Goal: Use online tool/utility: Utilize a website feature to perform a specific function

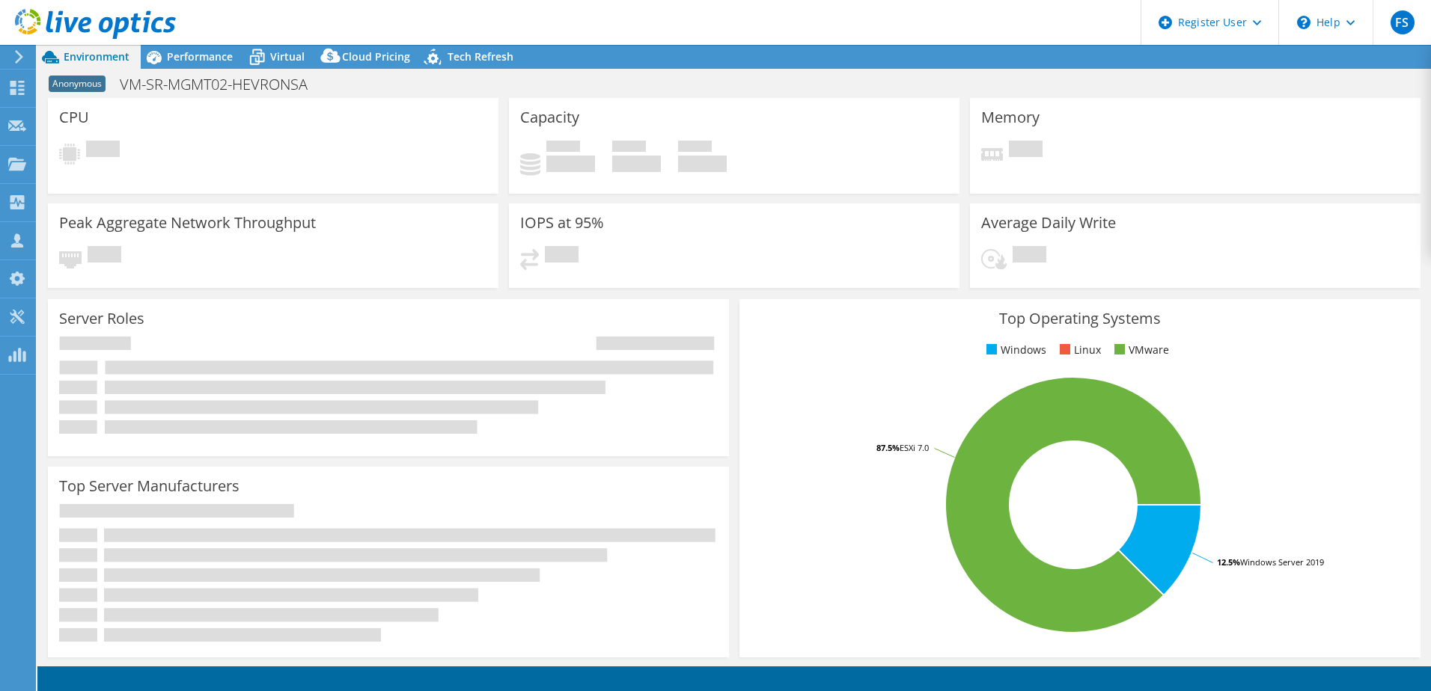
select select "USD"
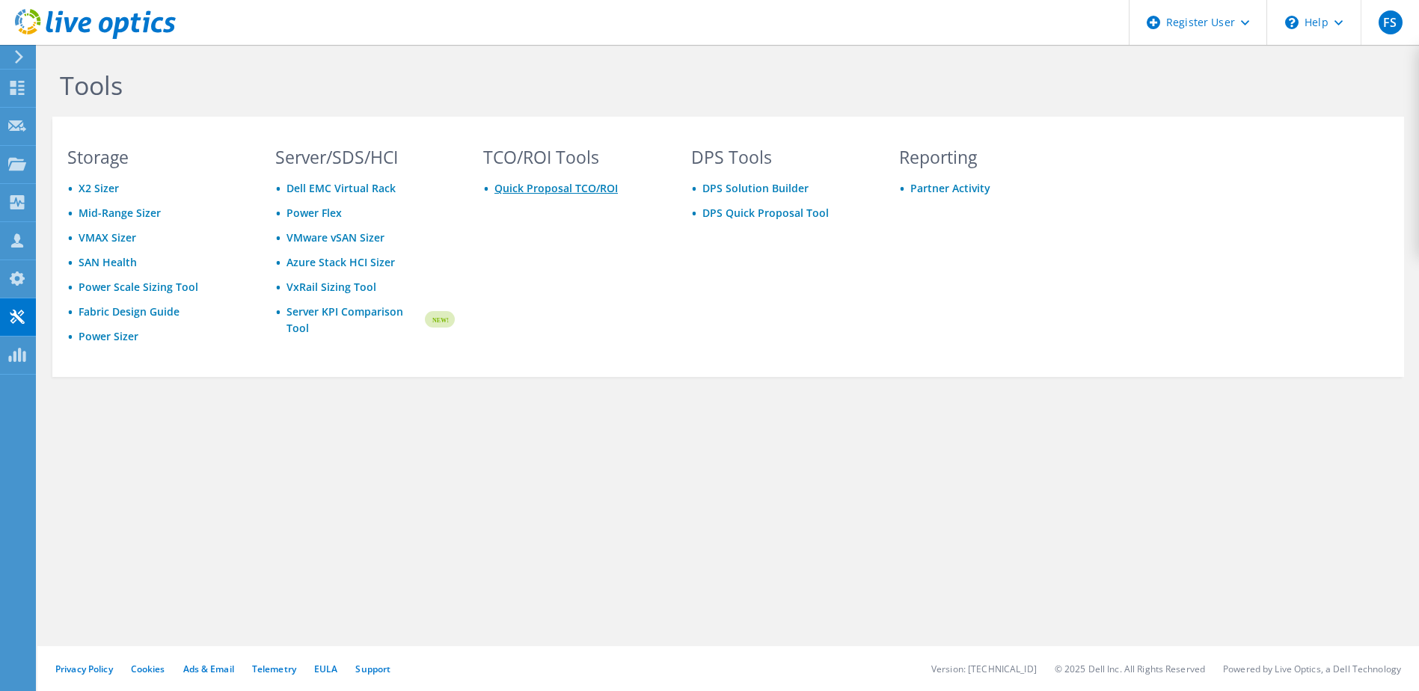
click at [530, 191] on link "Quick Proposal TCO/ROI" at bounding box center [556, 188] width 123 height 14
click at [331, 322] on link "Server KPI Comparison Tool" at bounding box center [355, 320] width 136 height 33
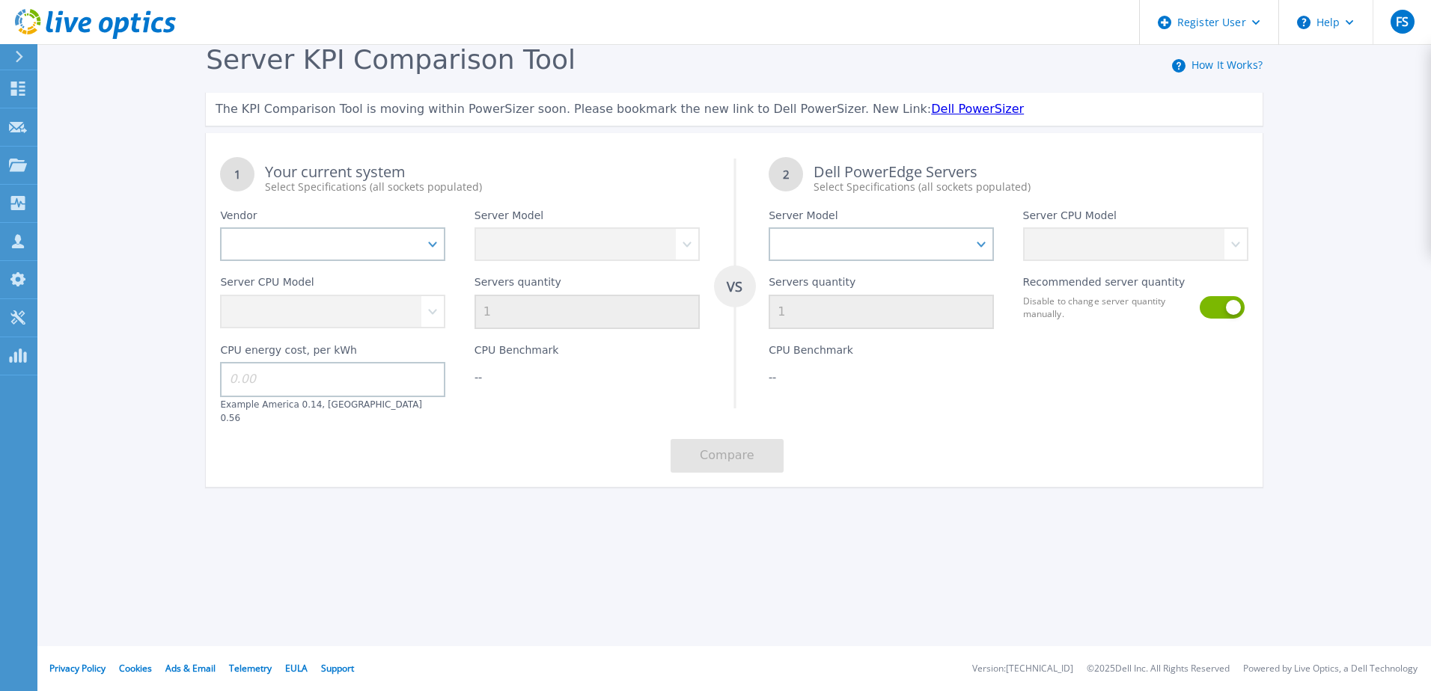
click at [316, 227] on div "Vendor Dell HPE Lenovo Supermicro" at bounding box center [333, 228] width 254 height 67
click at [323, 236] on select "Dell HPE Lenovo Supermicro" at bounding box center [332, 244] width 225 height 34
select select "Dell"
click at [220, 228] on select "Dell HPE Lenovo Supermicro" at bounding box center [332, 244] width 225 height 34
click at [617, 250] on select "PowerEdge C6520 PowerEdge C6525 PowerEdge HS5610 PowerEdge HS5620 PowerEdge R24…" at bounding box center [586, 244] width 225 height 34
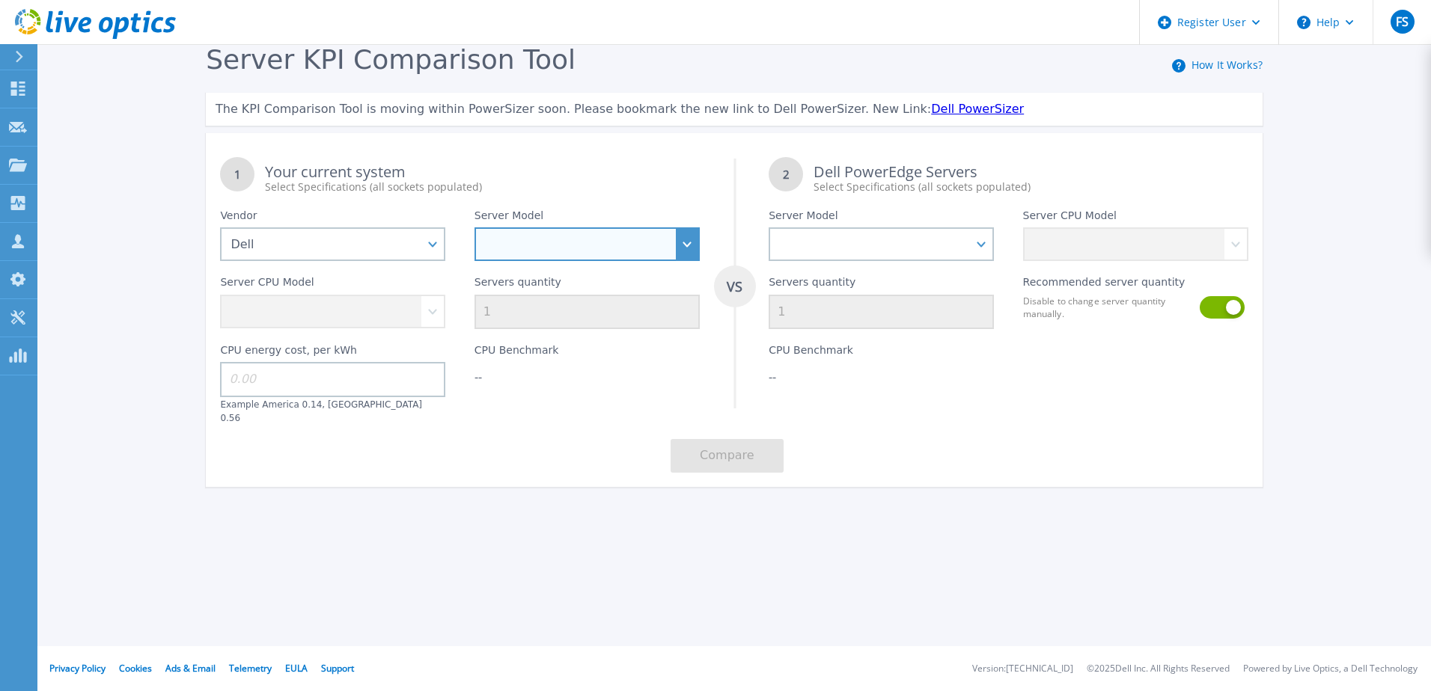
select select "PowerEdge R640"
click at [474, 228] on select "PowerEdge C6520 PowerEdge C6525 PowerEdge HS5610 PowerEdge HS5620 PowerEdge R24…" at bounding box center [586, 244] width 225 height 34
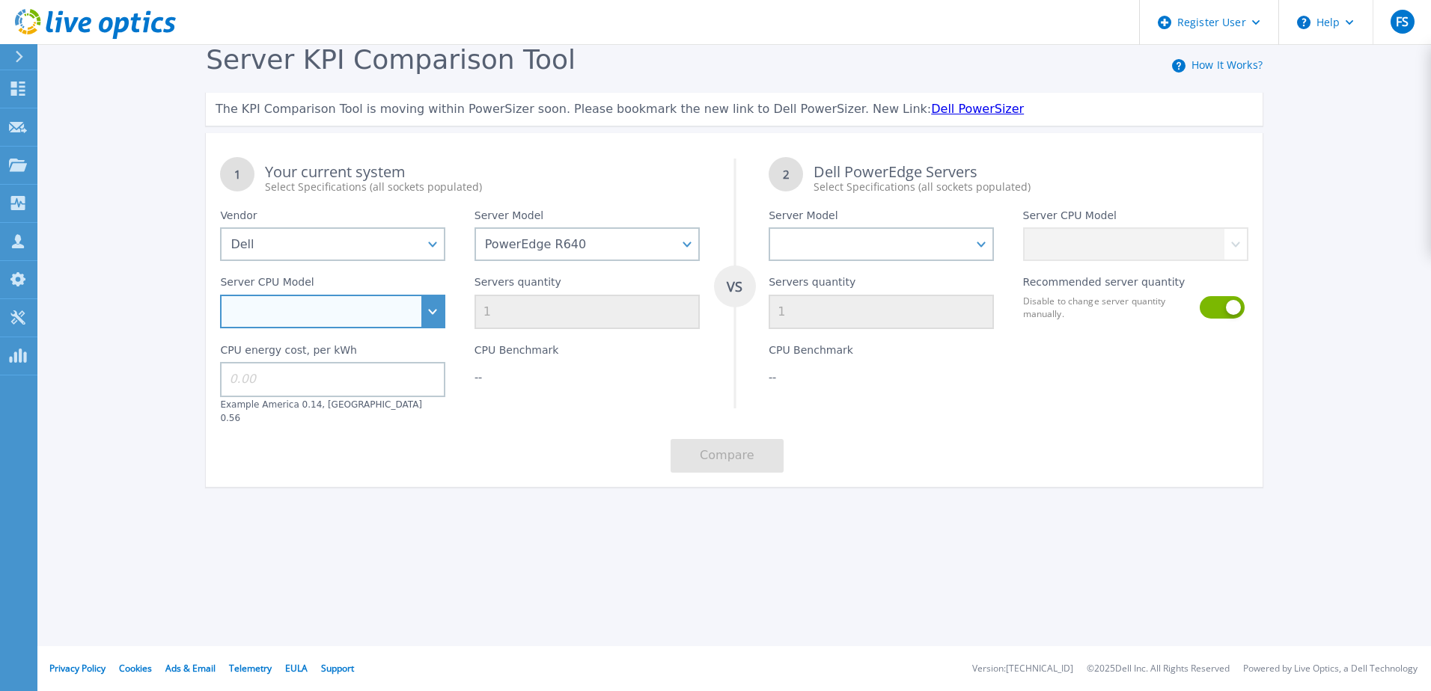
click at [418, 324] on select "Intel Xeon Gold 6256 3.6GHz Intel Xeon Bronze 3204 1.9GHz Intel Xeon Bronze 320…" at bounding box center [332, 312] width 225 height 34
select select "335107"
click at [220, 296] on select "Intel Xeon Gold 6256 3.6GHz Intel Xeon Bronze 3204 1.9GHz Intel Xeon Bronze 320…" at bounding box center [332, 312] width 225 height 34
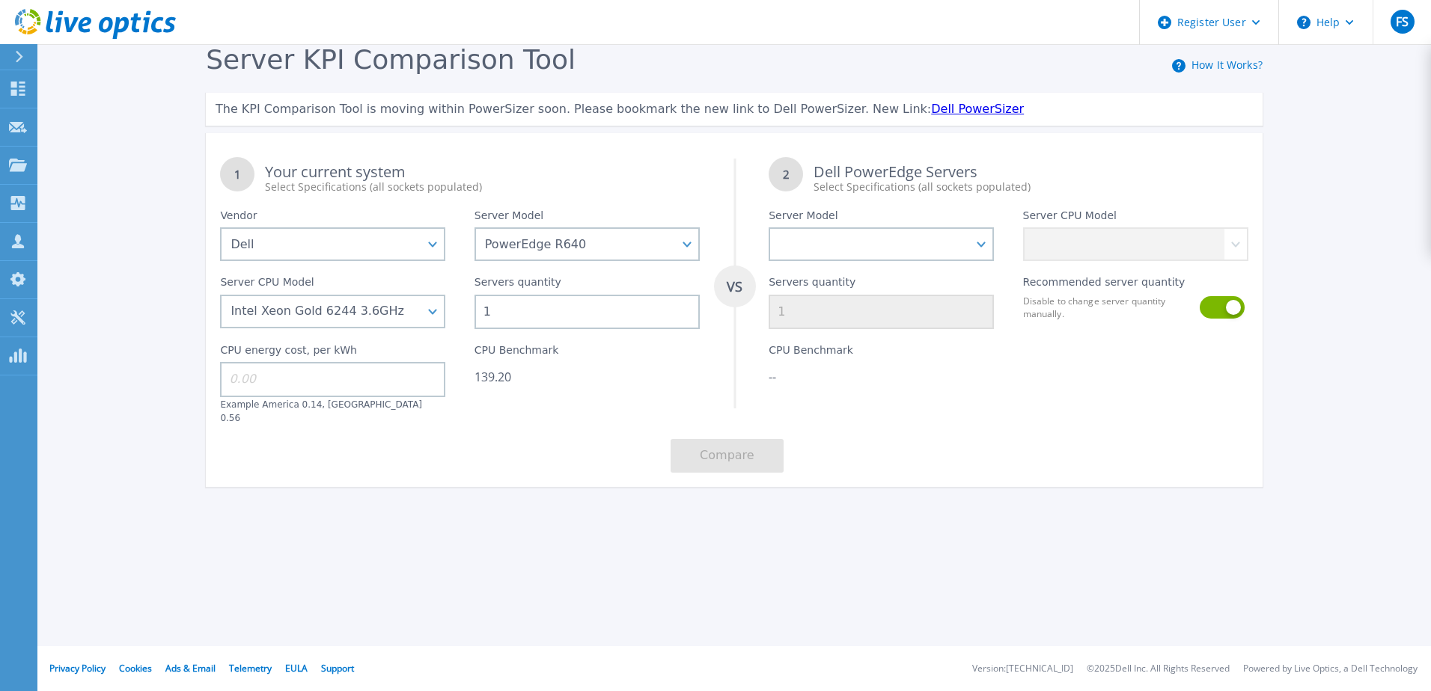
click at [500, 395] on div "CPU Benchmark 139.20" at bounding box center [587, 376] width 254 height 95
drag, startPoint x: 507, startPoint y: 315, endPoint x: 378, endPoint y: 317, distance: 129.5
click at [378, 317] on div "1 Your current system Select Specifications (all sockets populated) VS 2 Dell P…" at bounding box center [734, 315] width 1057 height 344
type input "2"
click at [542, 468] on div "1 Your current system Select Specifications (all sockets populated) VS 2 Dell P…" at bounding box center [734, 315] width 1057 height 344
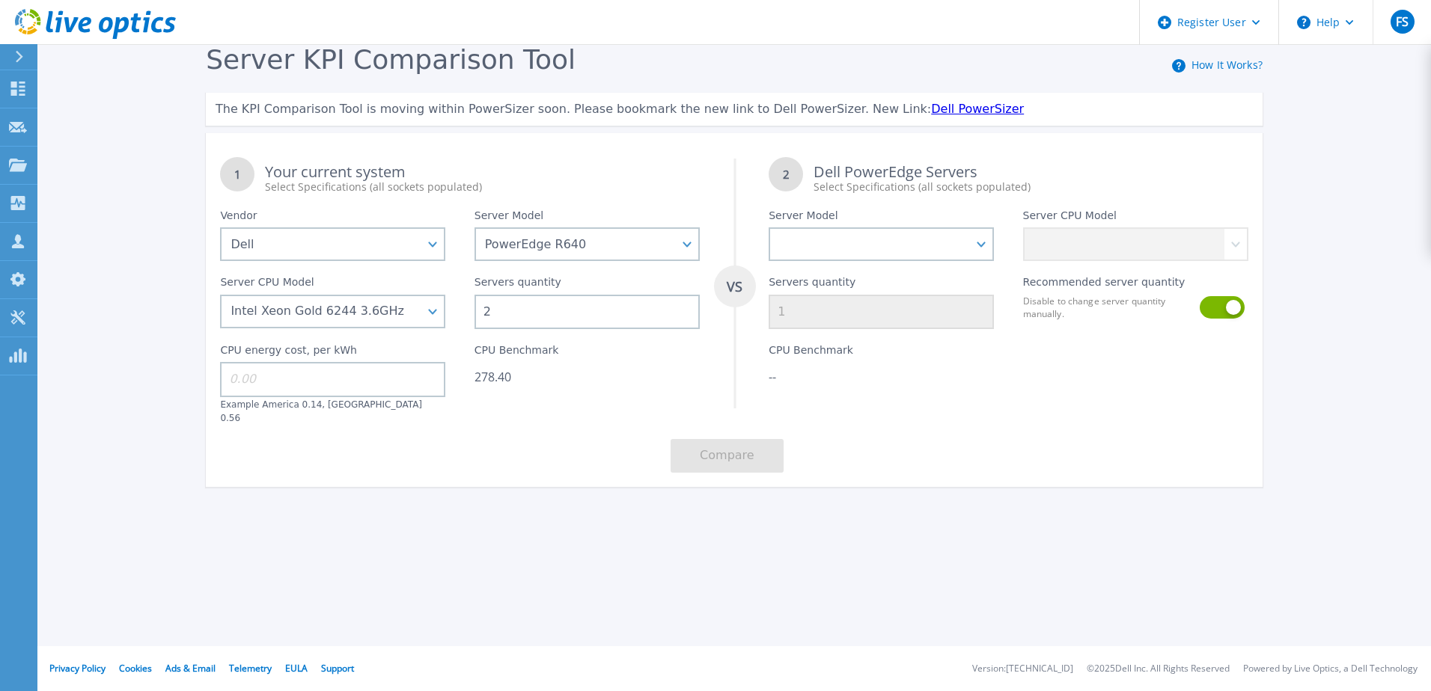
click at [360, 364] on div "CPU energy cost, per kWh Example America 0.14, Europe 0.56" at bounding box center [333, 376] width 254 height 95
click at [349, 379] on input at bounding box center [332, 379] width 225 height 34
click at [518, 537] on div "Server KPI Comparison Tool How It Works? The KPI Comparison Tool is moving with…" at bounding box center [715, 279] width 1431 height 559
drag, startPoint x: 531, startPoint y: 384, endPoint x: 476, endPoint y: 387, distance: 54.7
click at [476, 385] on div "278.40" at bounding box center [586, 377] width 225 height 15
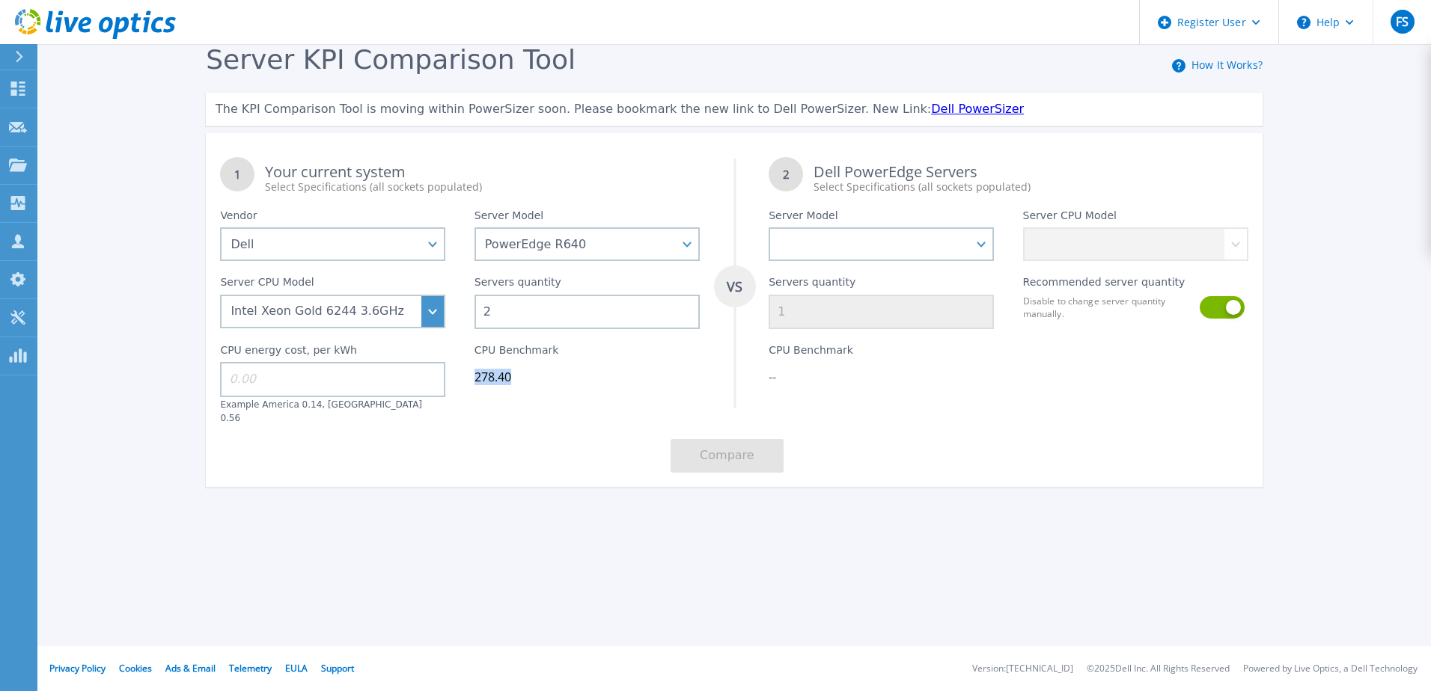
copy div "278.40"
click at [598, 248] on select "PowerEdge C6520 PowerEdge C6525 PowerEdge HS5610 PowerEdge HS5620 PowerEdge R24…" at bounding box center [586, 244] width 225 height 34
select select "PowerEdge R740xd"
click at [474, 228] on select "PowerEdge C6520 PowerEdge C6525 PowerEdge HS5610 PowerEdge HS5620 PowerEdge R24…" at bounding box center [586, 244] width 225 height 34
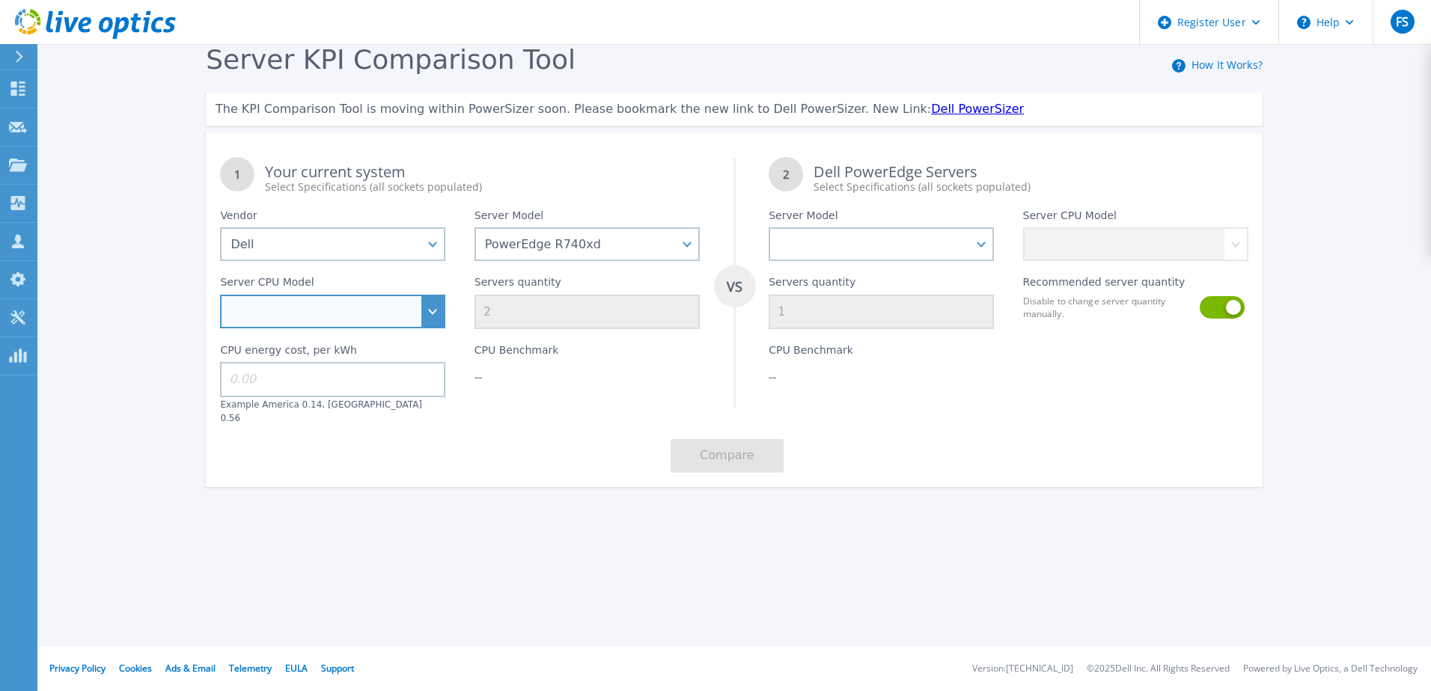
click at [424, 321] on select "Intel Xeon Bronze 3104 1.7GHz Intel Xeon Bronze 3106 1.7GHz Intel Xeon Bronze 3…" at bounding box center [332, 312] width 225 height 34
select select "334182"
click at [220, 296] on select "Intel Xeon Bronze 3104 1.7GHz Intel Xeon Bronze 3106 1.7GHz Intel Xeon Bronze 3…" at bounding box center [332, 312] width 225 height 34
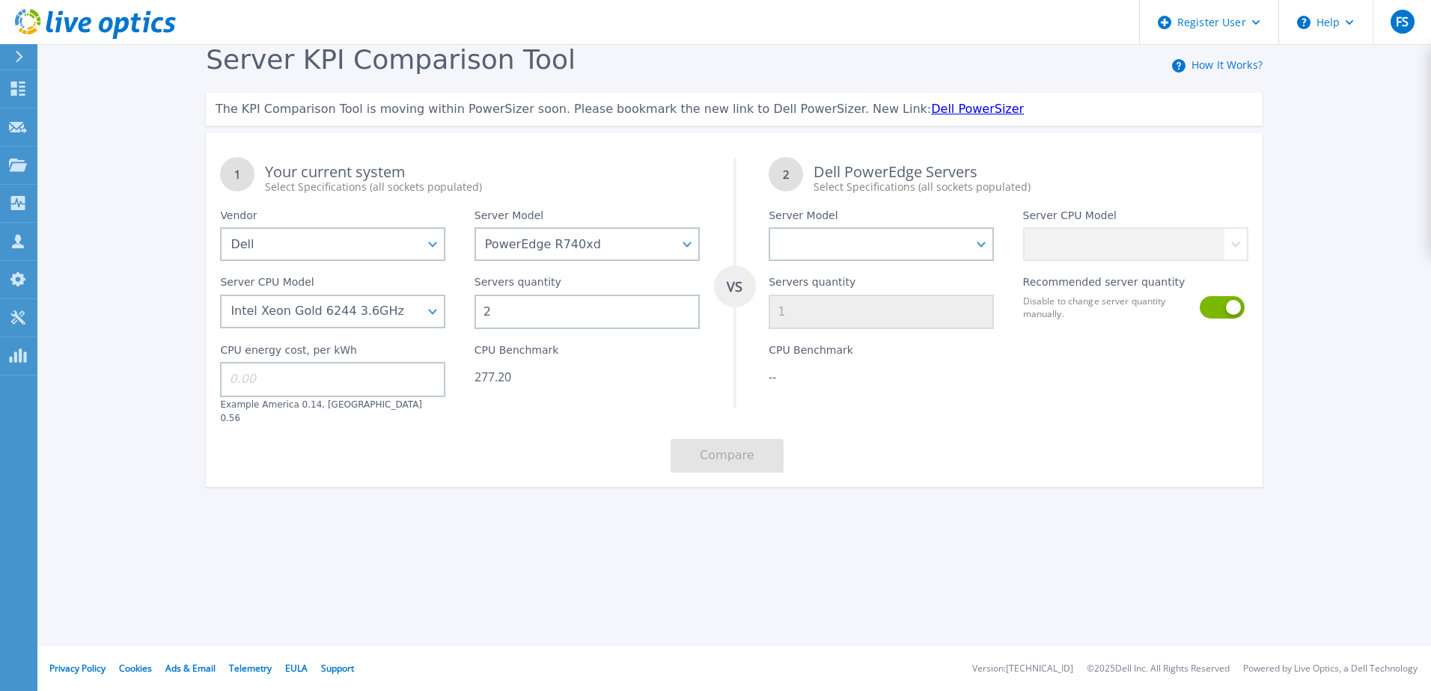
click at [522, 432] on div "1 Your current system Select Specifications (all sockets populated) VS 2 Dell P…" at bounding box center [734, 315] width 1057 height 344
click at [263, 525] on div "Server KPI Comparison Tool How It Works? The KPI Comparison Tool is moving with…" at bounding box center [715, 279] width 1431 height 559
click at [902, 252] on select "PowerEdge C6520 PowerEdge C6525 PowerEdge HS5610 PowerEdge HS5620 PowerEdge R24…" at bounding box center [880, 244] width 225 height 34
click at [958, 251] on select "PowerEdge C6520 PowerEdge C6525 PowerEdge HS5610 PowerEdge HS5620 PowerEdge R24…" at bounding box center [880, 244] width 225 height 34
click at [947, 245] on select "PowerEdge C6520 PowerEdge C6525 PowerEdge HS5610 PowerEdge HS5620 PowerEdge R24…" at bounding box center [880, 244] width 225 height 34
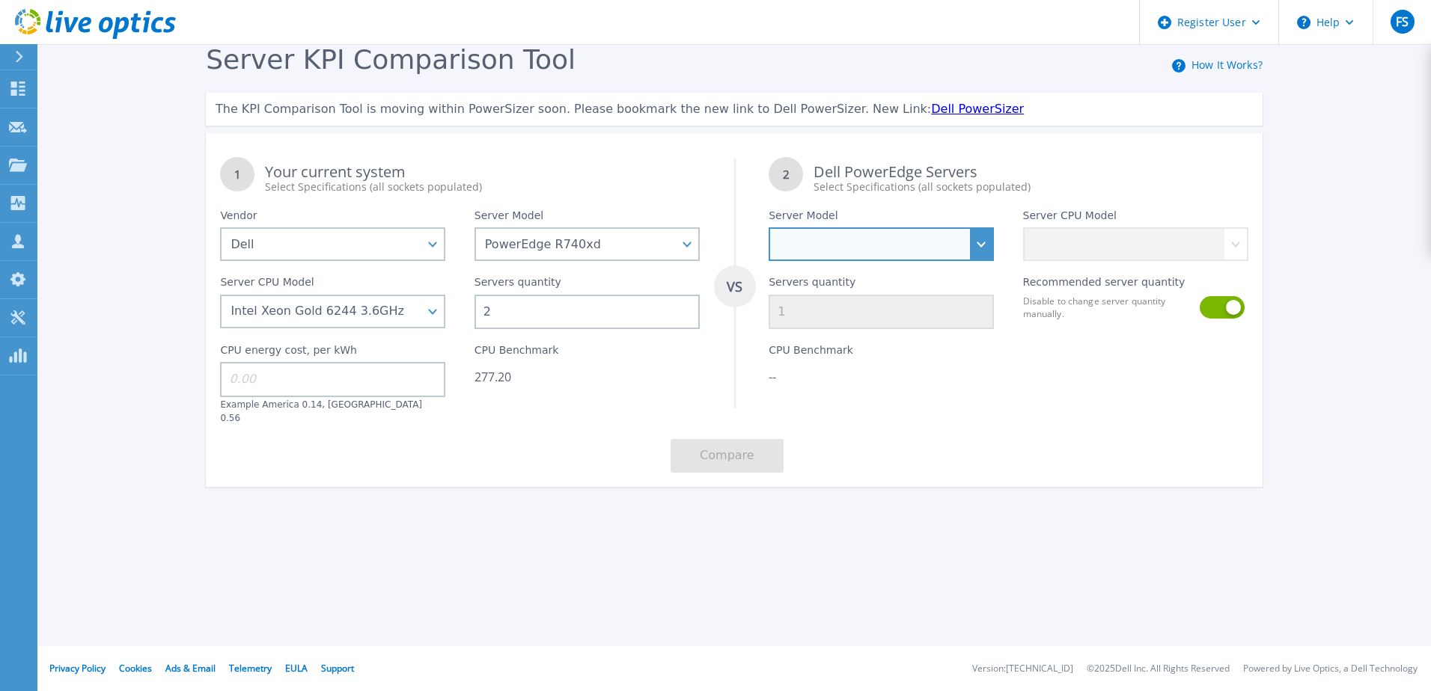
select select "PowerEdge R760"
click at [768, 228] on select "PowerEdge C6520 PowerEdge C6525 PowerEdge HS5610 PowerEdge HS5620 PowerEdge R24…" at bounding box center [880, 244] width 225 height 34
click at [798, 581] on div "Register User Help FS Dell User Furkan Shenol Furkan.Shenol@dell.com Dell My Pr…" at bounding box center [715, 345] width 1431 height 691
click at [1121, 263] on div "Recommended server quantity Disable to change server quantity manually." at bounding box center [1135, 295] width 254 height 68
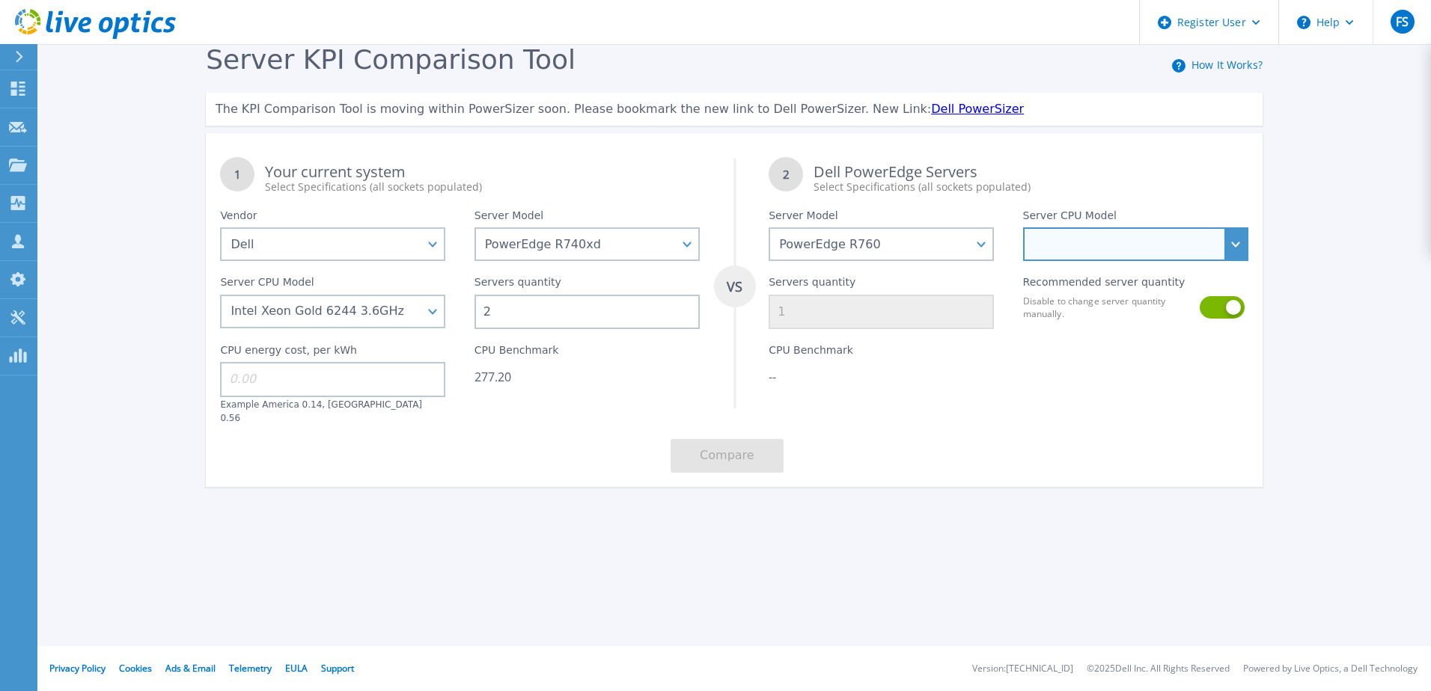
click at [1134, 254] on select "Intel Xeon Silver 4509Y 2.6GHz Intel Xeon Silver 4510 2.4GHz Intel Xeon Silver …" at bounding box center [1135, 244] width 225 height 34
select select "334911"
click at [1023, 228] on select "Intel Xeon Silver 4509Y 2.6GHz Intel Xeon Silver 4510 2.4GHz Intel Xeon Silver …" at bounding box center [1135, 244] width 225 height 34
type input "2"
click at [1003, 481] on div "Server KPI Comparison Tool How It Works? The KPI Comparison Tool is moving with…" at bounding box center [734, 272] width 1085 height 457
